Goal: Information Seeking & Learning: Understand process/instructions

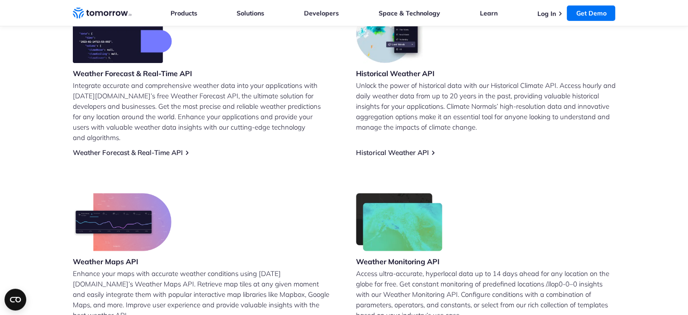
scroll to position [420, 0]
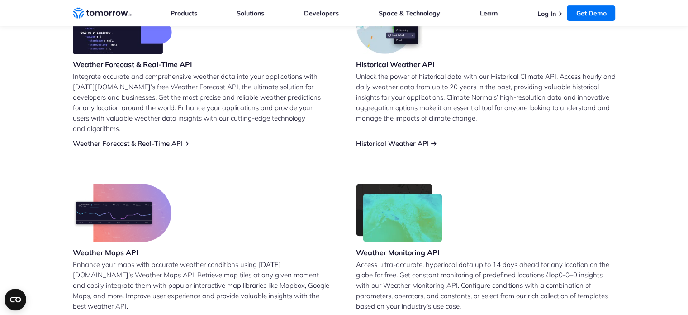
click at [418, 139] on link "Historical Weather API" at bounding box center [392, 143] width 73 height 9
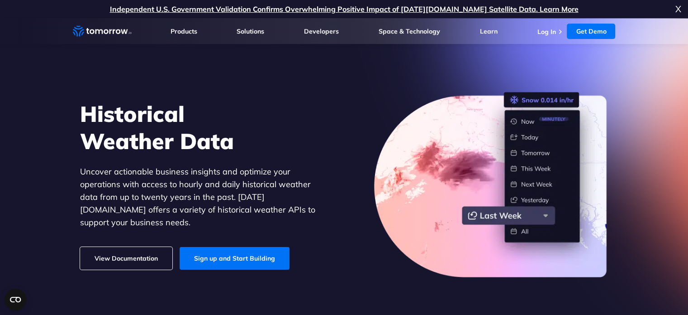
click at [147, 254] on link "View Documentation" at bounding box center [126, 258] width 92 height 23
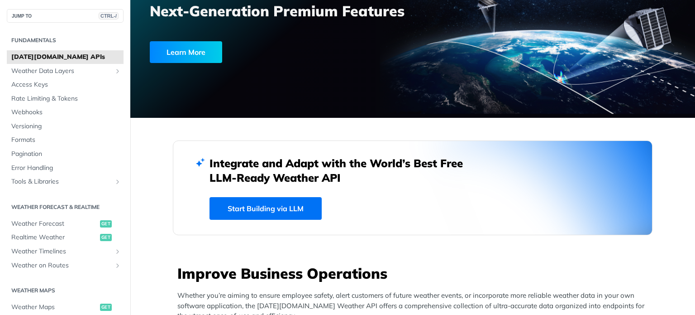
scroll to position [134, 0]
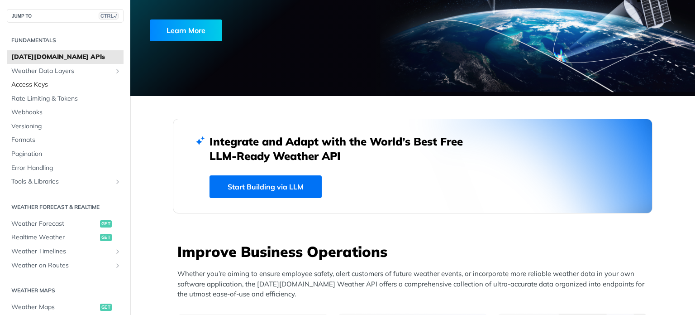
click at [24, 83] on span "Access Keys" at bounding box center [66, 84] width 110 height 9
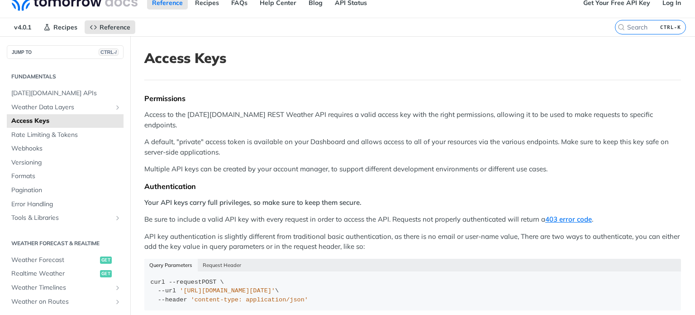
scroll to position [13, 0]
